Goal: Transaction & Acquisition: Download file/media

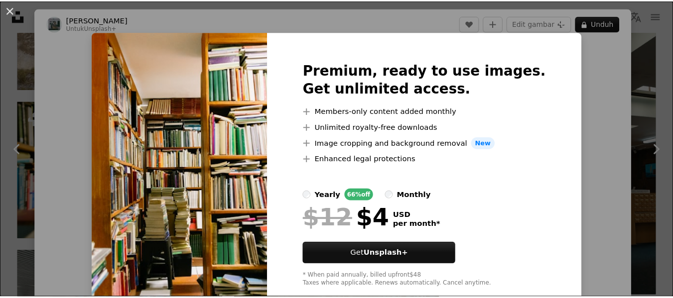
scroll to position [5272, 0]
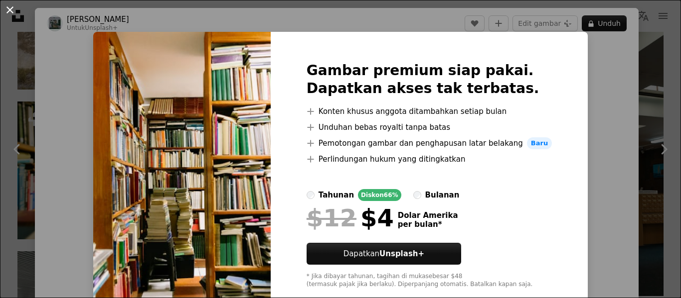
click at [9, 12] on button "An X shape" at bounding box center [10, 10] width 12 height 12
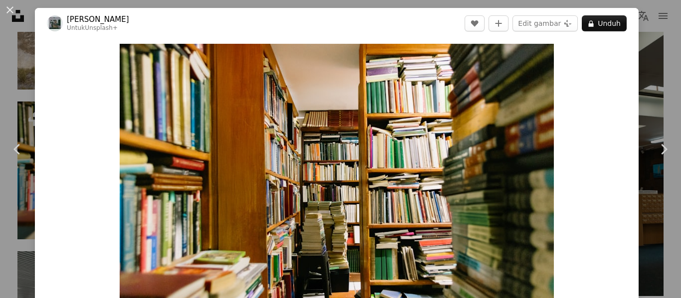
click at [9, 12] on button "An X shape" at bounding box center [10, 10] width 12 height 12
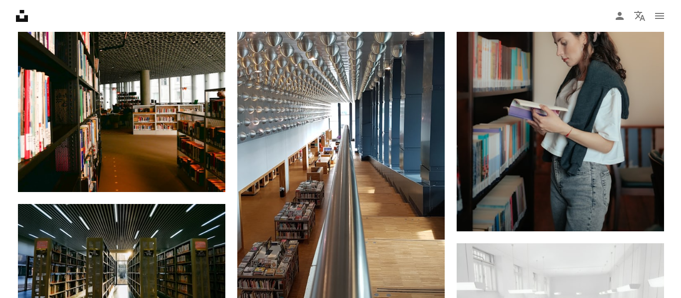
scroll to position [5662, 0]
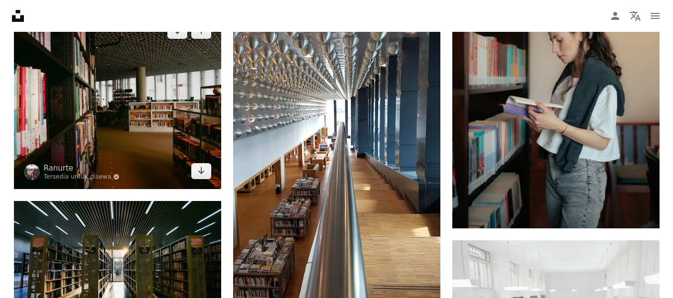
click at [110, 162] on img at bounding box center [117, 101] width 207 height 176
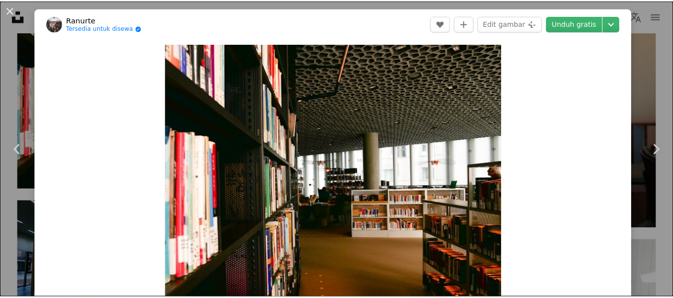
scroll to position [59, 0]
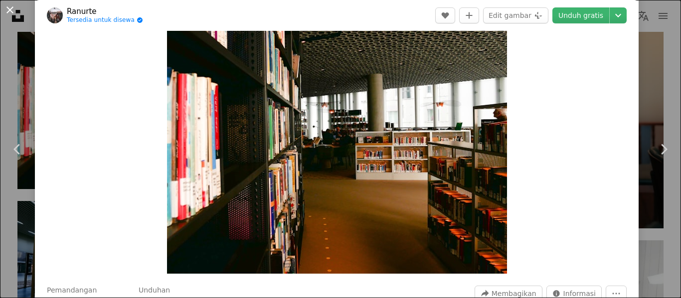
click at [7, 9] on button "An X shape" at bounding box center [10, 10] width 12 height 12
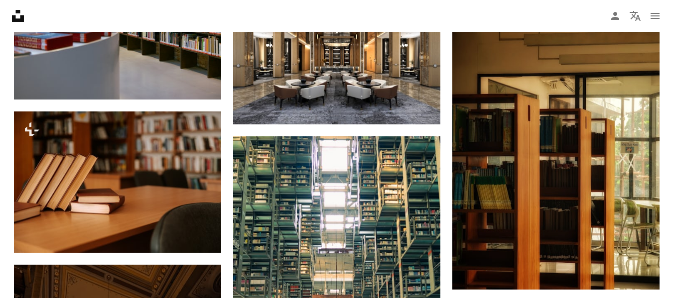
scroll to position [6032, 0]
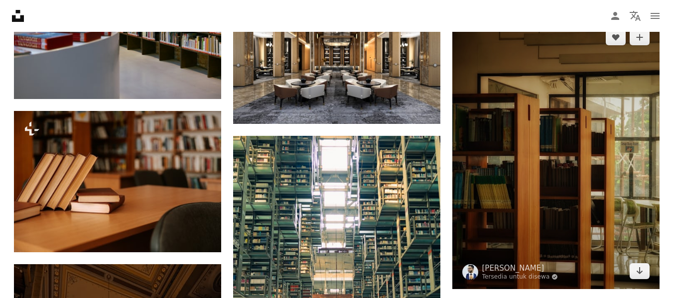
click at [542, 188] on img at bounding box center [555, 154] width 207 height 270
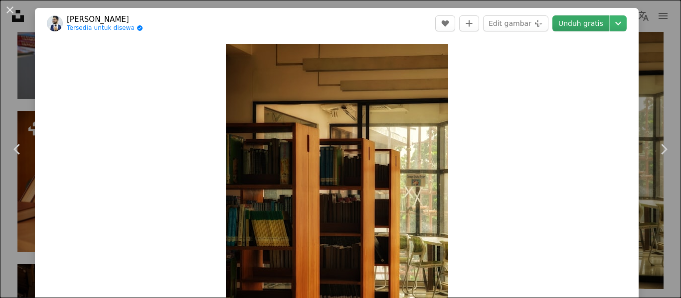
click at [595, 22] on font "Unduh gratis" at bounding box center [580, 23] width 45 height 8
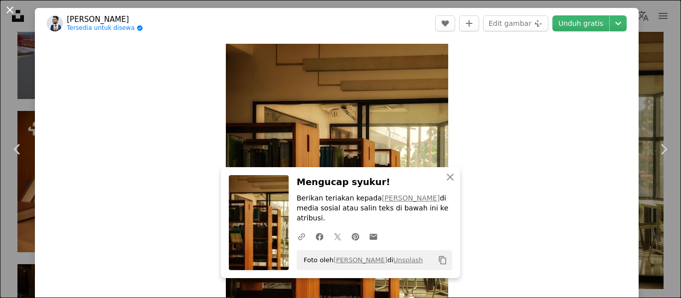
click at [11, 10] on button "An X shape" at bounding box center [10, 10] width 12 height 12
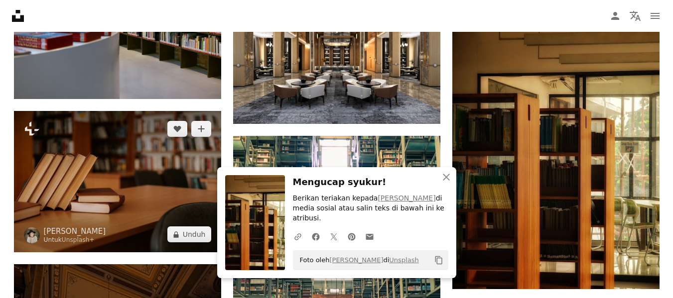
click at [65, 218] on img at bounding box center [117, 182] width 207 height 142
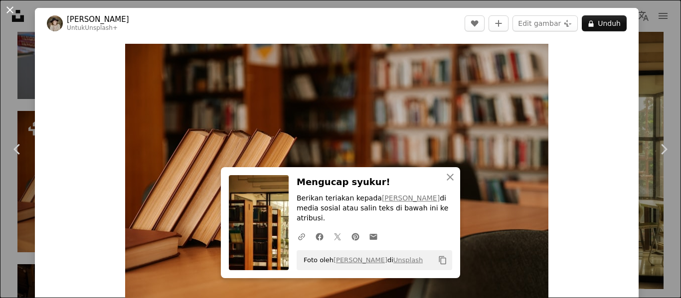
click at [14, 9] on button "An X shape" at bounding box center [10, 10] width 12 height 12
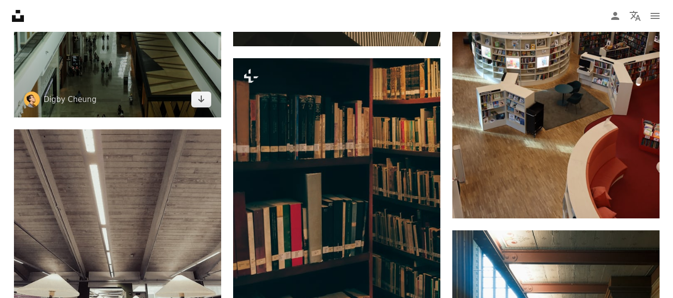
scroll to position [7554, 0]
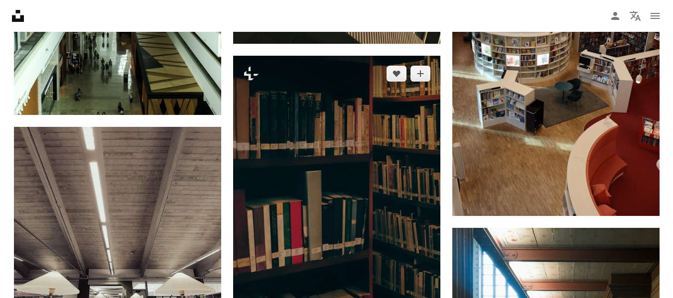
click at [303, 169] on img at bounding box center [336, 211] width 207 height 311
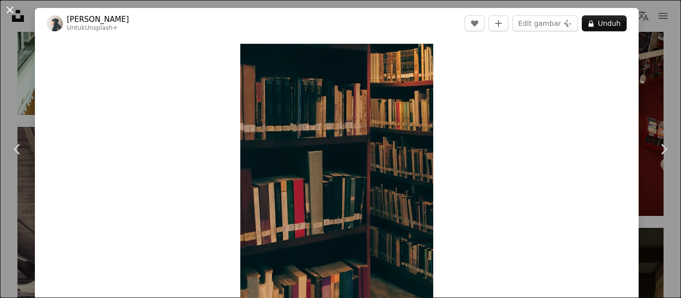
click at [11, 5] on button "An X shape" at bounding box center [10, 10] width 12 height 12
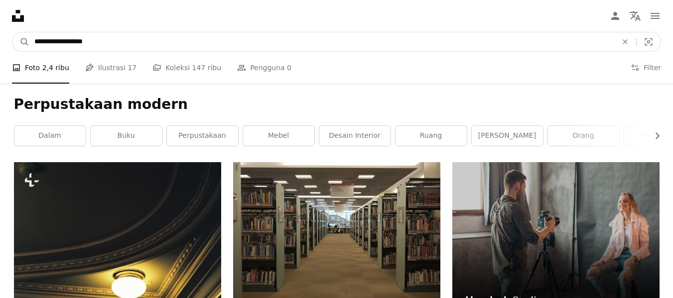
click at [191, 45] on input "**********" at bounding box center [321, 41] width 585 height 19
drag, startPoint x: 191, startPoint y: 45, endPoint x: 1, endPoint y: 48, distance: 189.9
click at [1, 48] on nav "**********" at bounding box center [336, 42] width 673 height 32
paste input "Temukan visual di seluruh situs"
type input "*******"
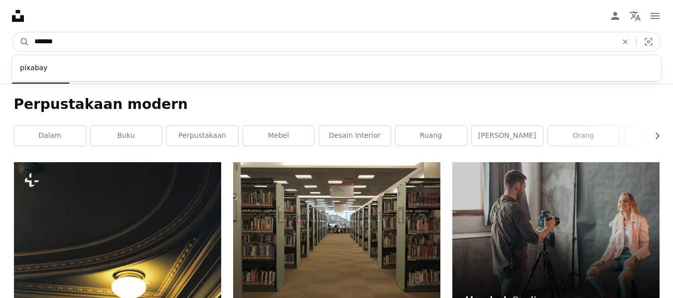
click at [12, 32] on button "A magnifying glass" at bounding box center [20, 41] width 17 height 19
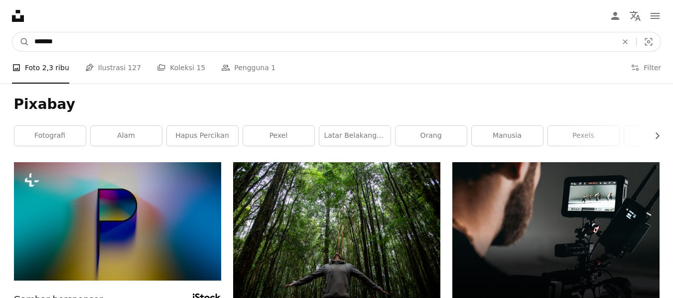
drag, startPoint x: 84, startPoint y: 40, endPoint x: 0, endPoint y: 43, distance: 83.8
click at [0, 43] on nav "A magnifying glass ******* An X shape Visual search Filters Dapatkan Unsplash+ …" at bounding box center [336, 42] width 673 height 32
